Goal: Check status

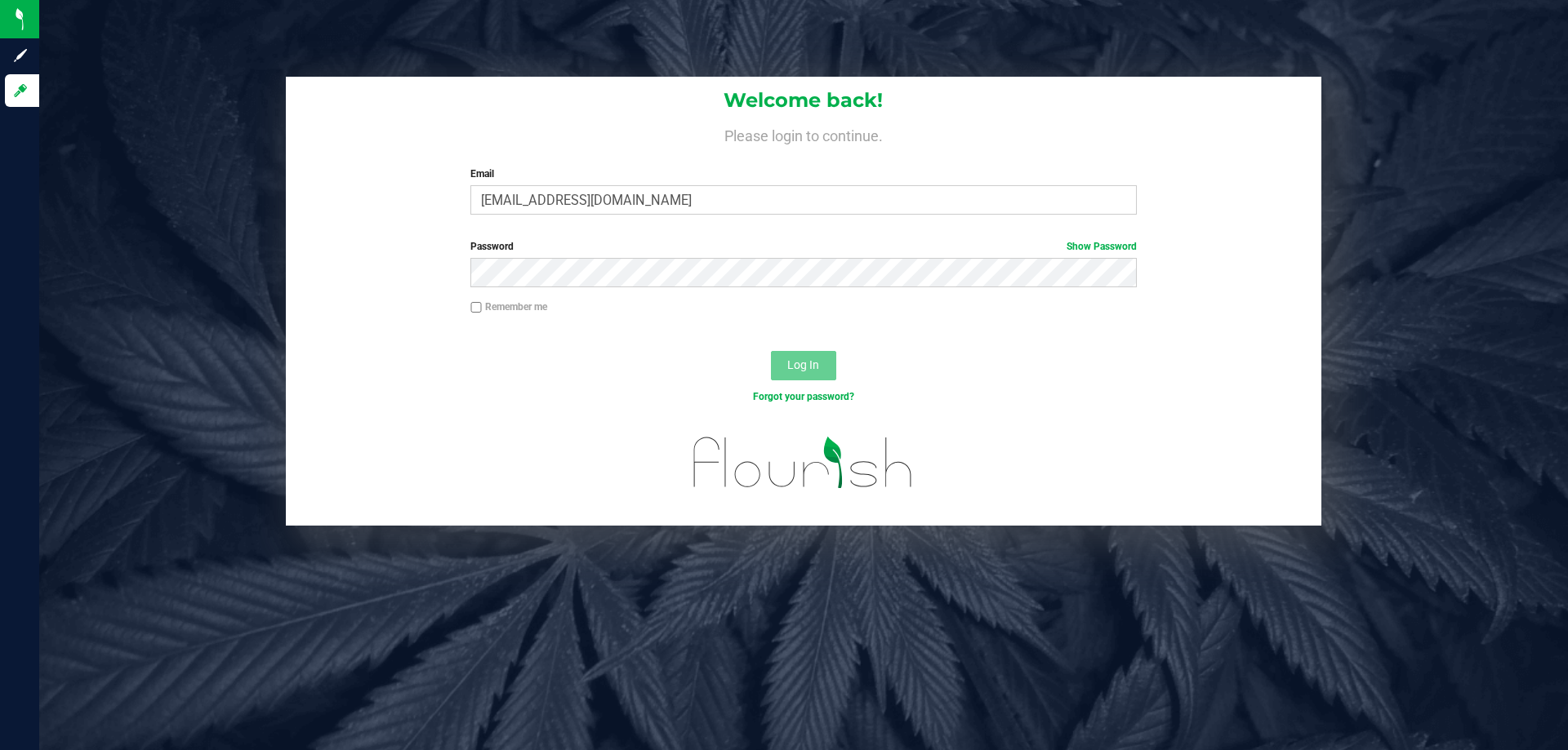
type input "[EMAIL_ADDRESS][DOMAIN_NAME]"
click at [771, 352] on button "Log In" at bounding box center [804, 366] width 65 height 30
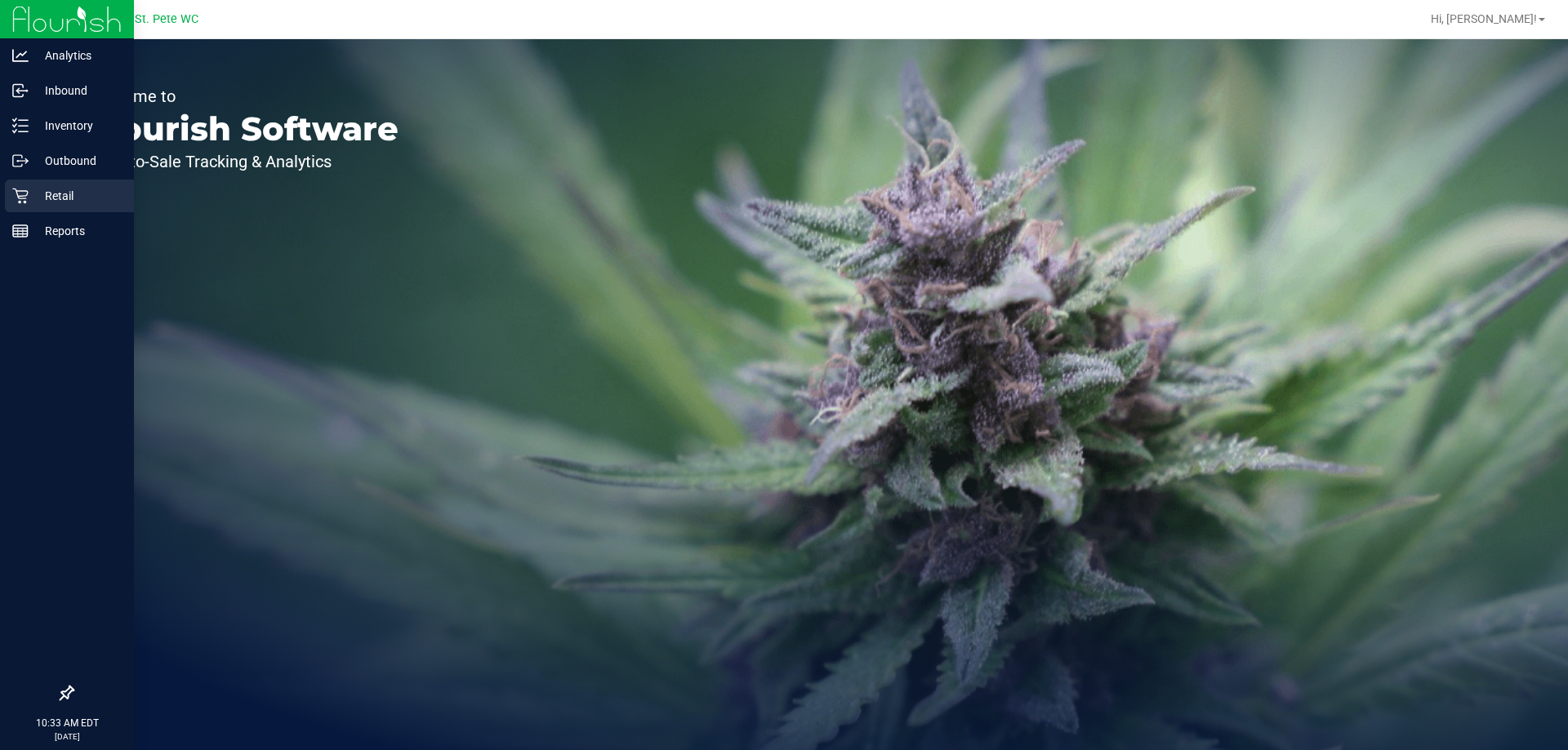
click at [28, 195] on icon at bounding box center [20, 195] width 16 height 16
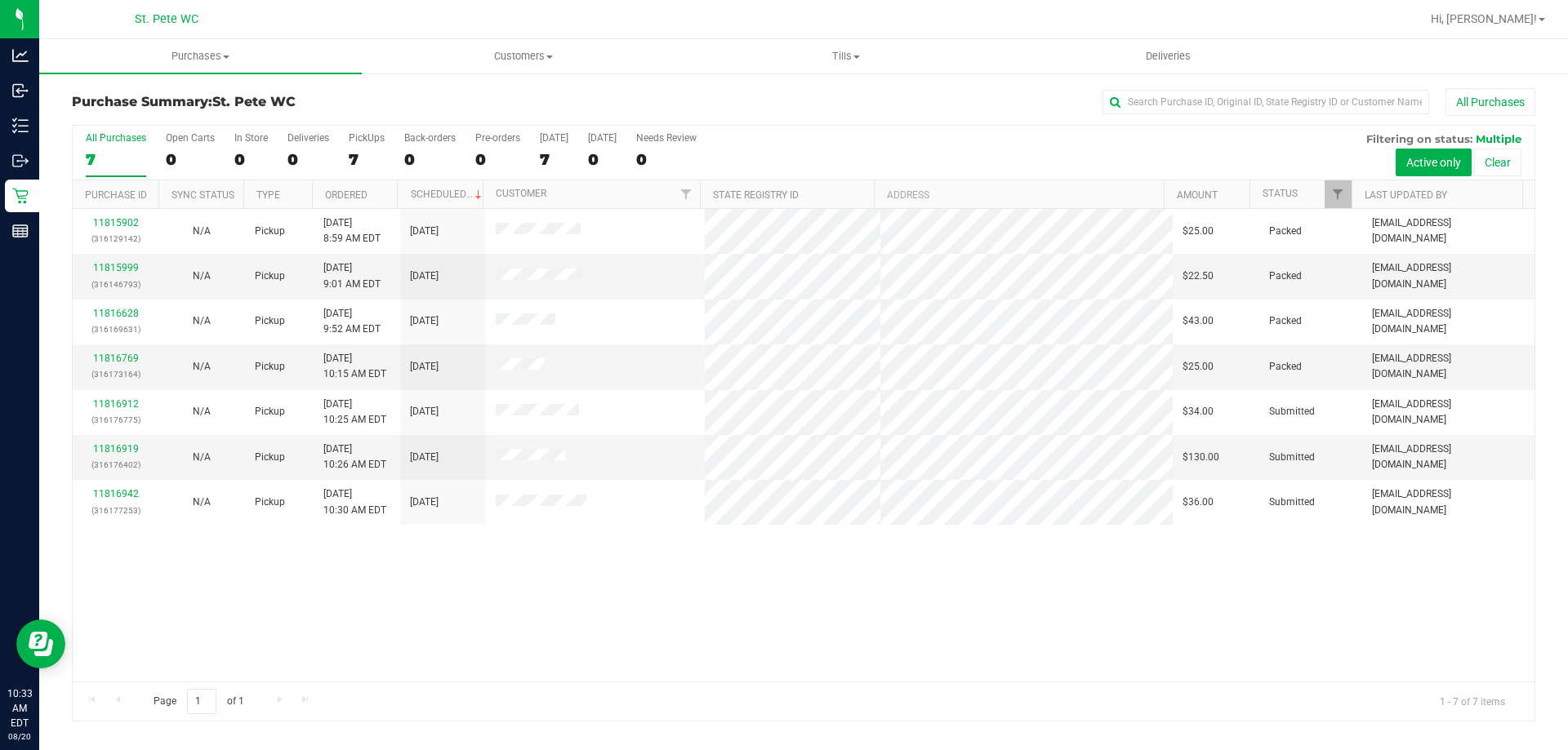
click at [375, 97] on h3 "Purchase Summary: St. Pete WC" at bounding box center [315, 102] width 488 height 14
click at [518, 642] on div "11815902 (316129142) N/A Pickup 8/20/2025 8:59 AM EDT 8/20/2025 $25.00 Packed i…" at bounding box center [804, 445] width 1462 height 473
click at [523, 647] on div "11815902 (316129142) N/A Pickup 8/20/2025 8:59 AM EDT 8/20/2025 $25.00 Packed i…" at bounding box center [804, 445] width 1462 height 473
